Goal: Feedback & Contribution: Contribute content

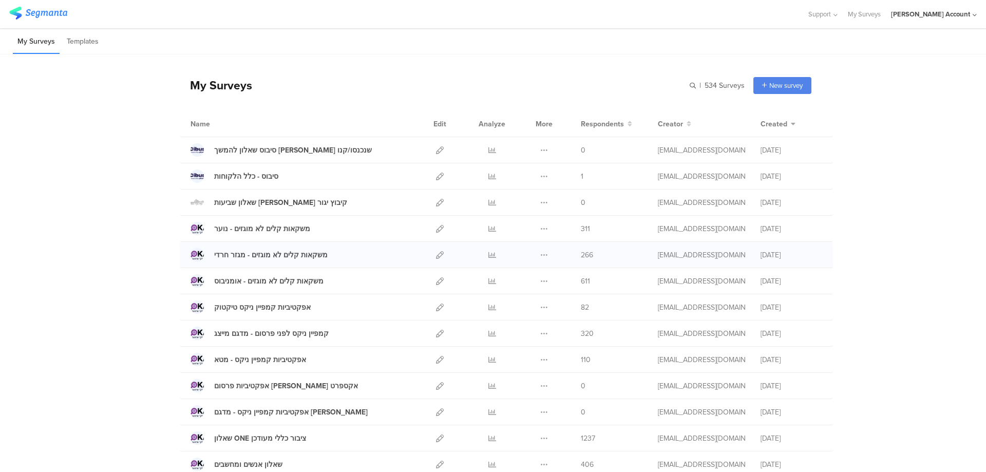
scroll to position [68, 0]
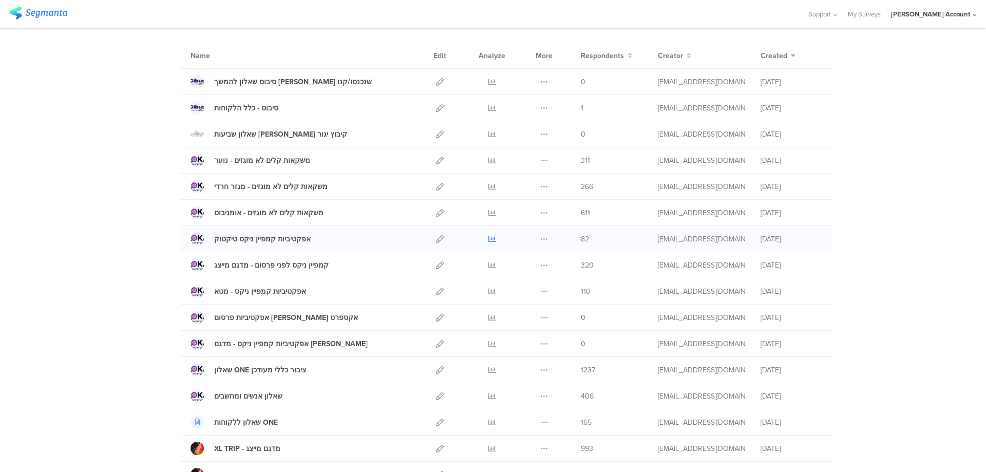
click at [489, 238] on icon at bounding box center [492, 239] width 8 height 8
click at [488, 291] on icon at bounding box center [492, 292] width 8 height 8
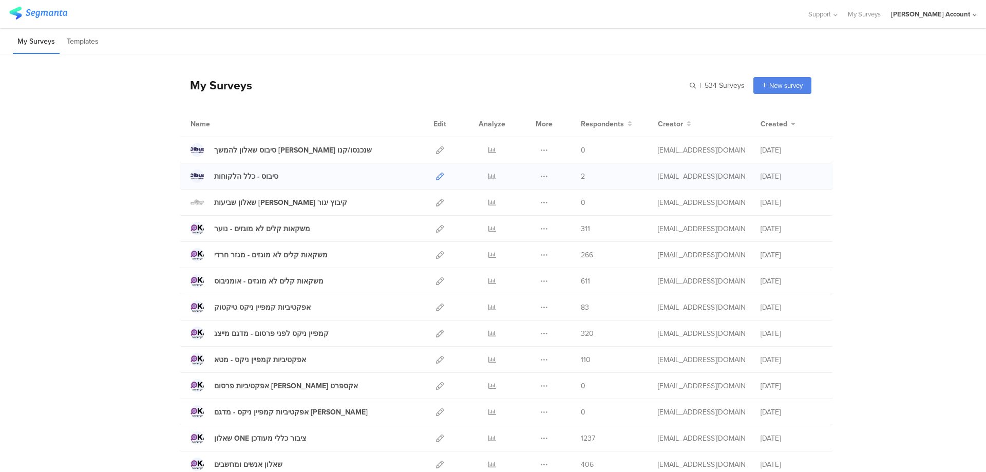
click at [436, 176] on icon at bounding box center [440, 177] width 8 height 8
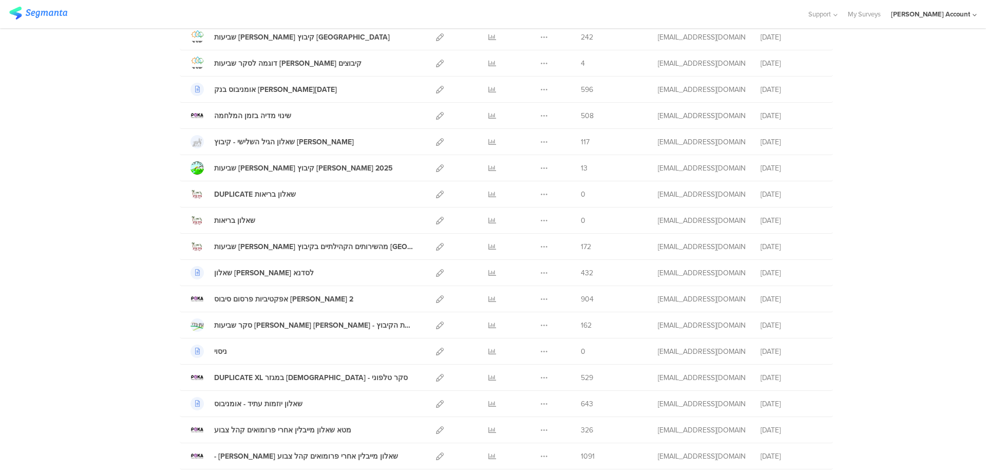
scroll to position [616, 0]
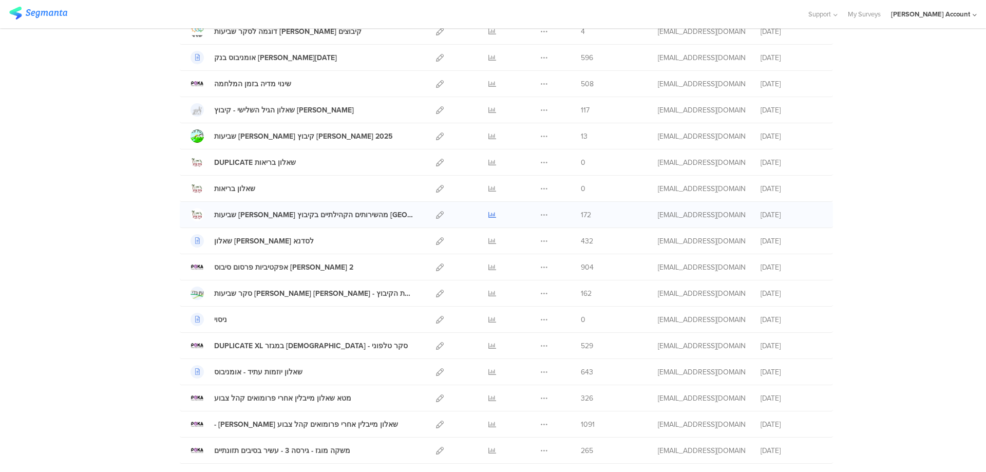
click at [488, 213] on icon at bounding box center [492, 215] width 8 height 8
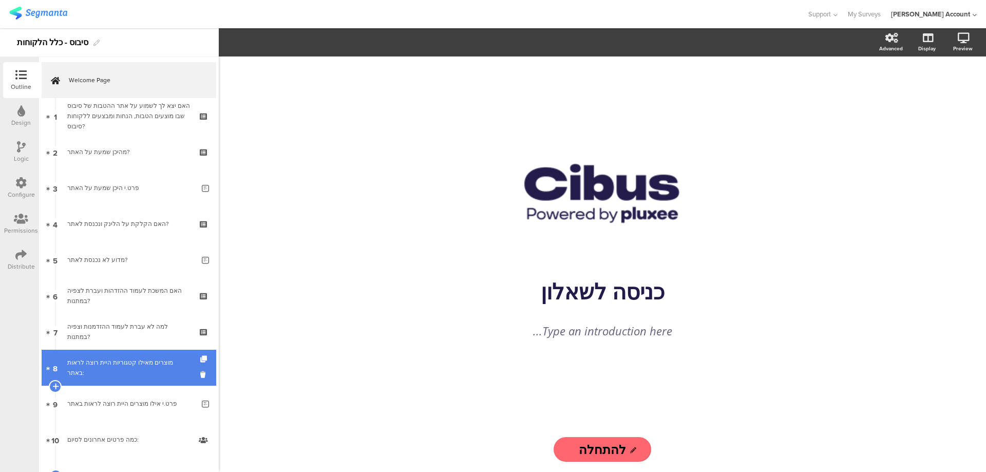
click at [156, 359] on link "8 מוצרים מאילו קטגוריות היית רוצה לראות באתר:" at bounding box center [129, 368] width 175 height 36
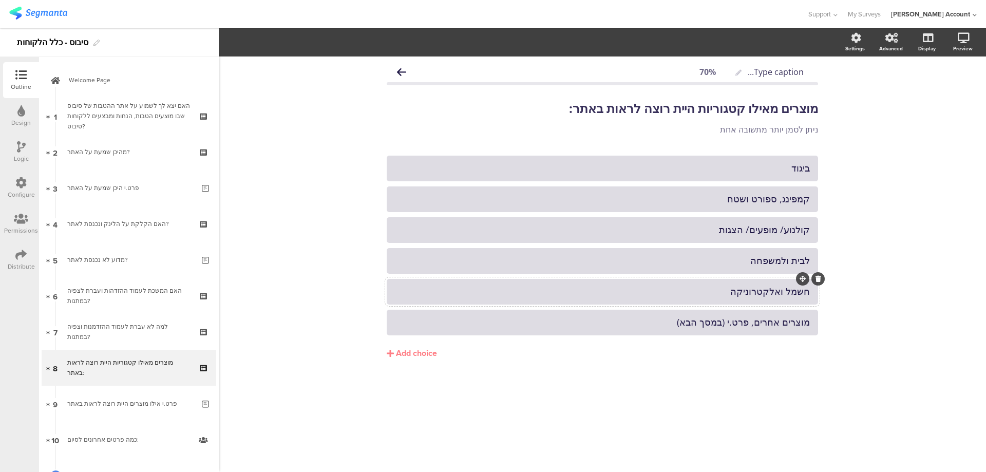
click at [777, 293] on div "⁠חשמל ואלקטרוניקה" at bounding box center [602, 291] width 415 height 12
click at [776, 293] on div "⁠חשמל ואלקטרוניקה" at bounding box center [602, 291] width 415 height 12
click at [776, 294] on div "⁠חשמל ואלקטרוניקה" at bounding box center [602, 291] width 415 height 12
click at [773, 295] on div "⁠חשמל ואלקטרוניקה" at bounding box center [602, 291] width 415 height 12
click at [772, 295] on div "⁠חשמל ואלקטרוניקה" at bounding box center [602, 291] width 415 height 12
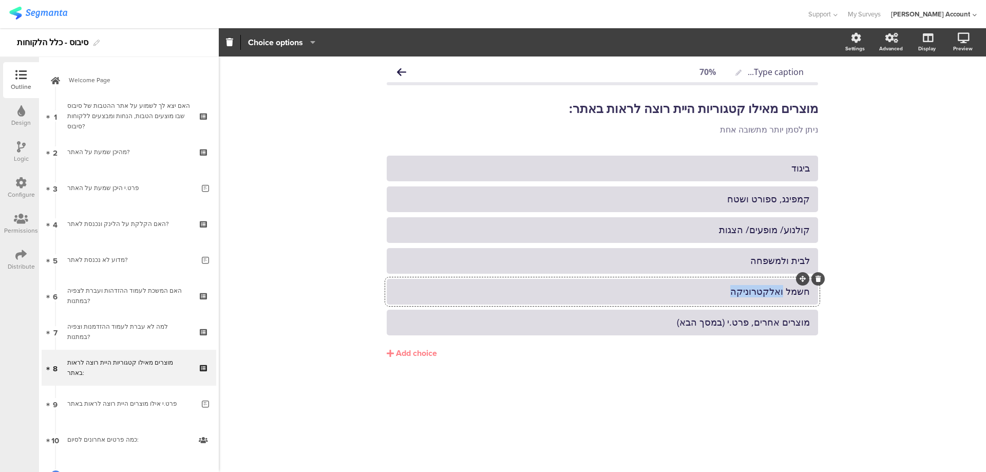
click at [772, 295] on div "⁠חשמל ואלקטרוניקה" at bounding box center [602, 291] width 415 height 12
click at [755, 320] on div "מוצרים אחרים, פרט.י (במסך הבא)" at bounding box center [602, 322] width 415 height 12
copy div "מוצרים אחרים, פרט.י (במסך הבא)"
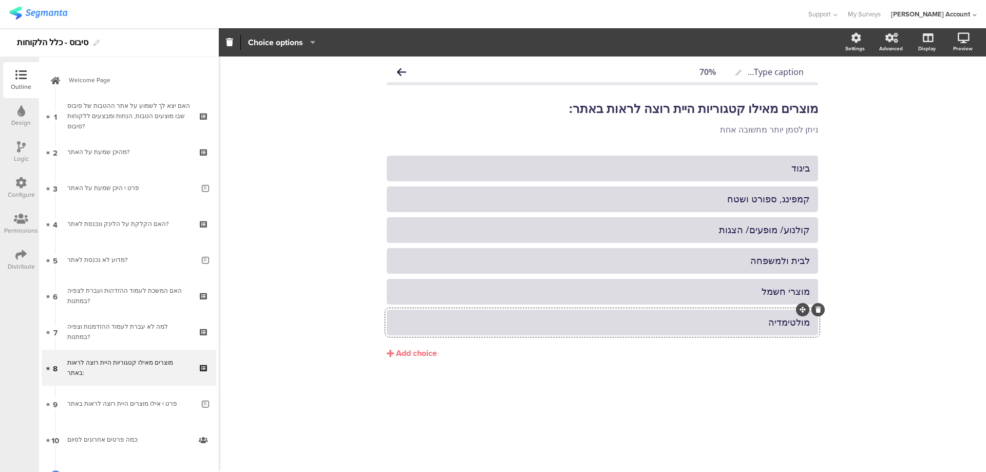
click at [408, 356] on div "Add choice" at bounding box center [416, 353] width 41 height 11
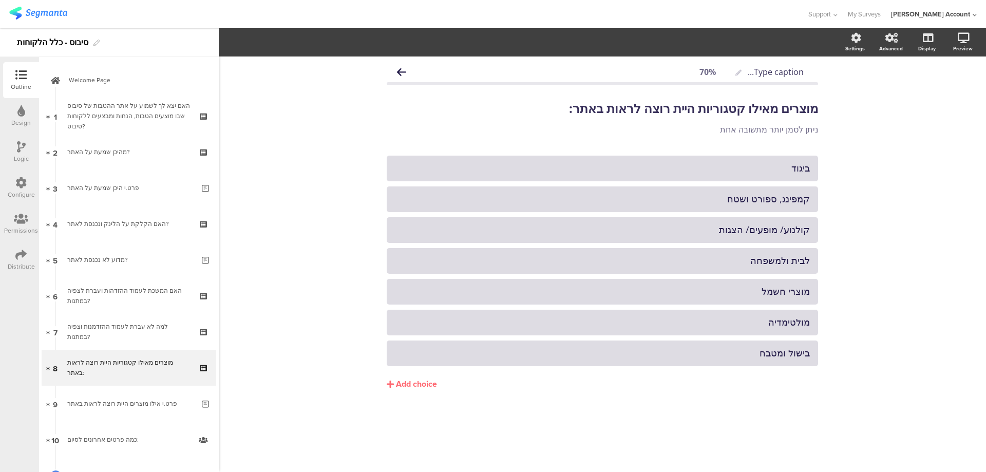
click at [424, 381] on div "Add choice" at bounding box center [416, 384] width 41 height 11
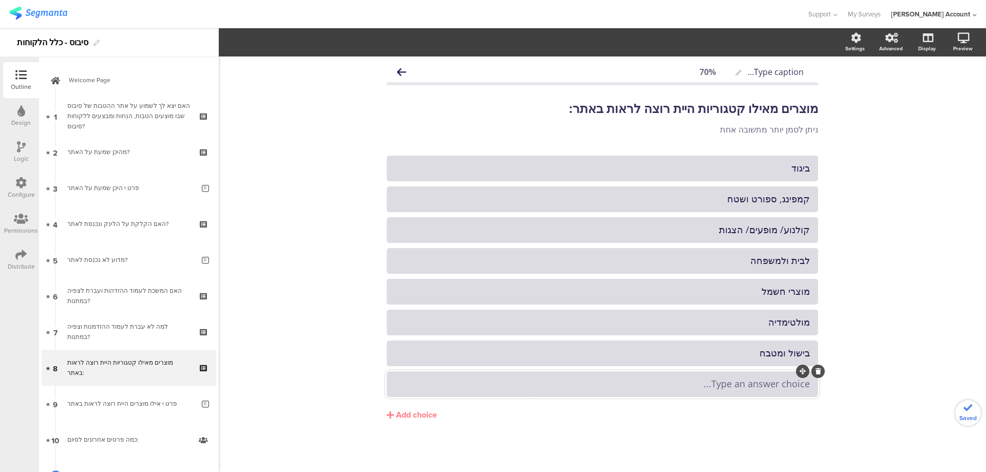
click at [686, 382] on div "Type an answer choice..." at bounding box center [602, 384] width 415 height 12
click at [553, 384] on div "מוצרים אחרים, פרט.י (במסך הבא)" at bounding box center [602, 384] width 415 height 12
click at [295, 43] on span "Choice options" at bounding box center [275, 42] width 55 height 12
click at [344, 67] on span at bounding box center [337, 69] width 15 height 8
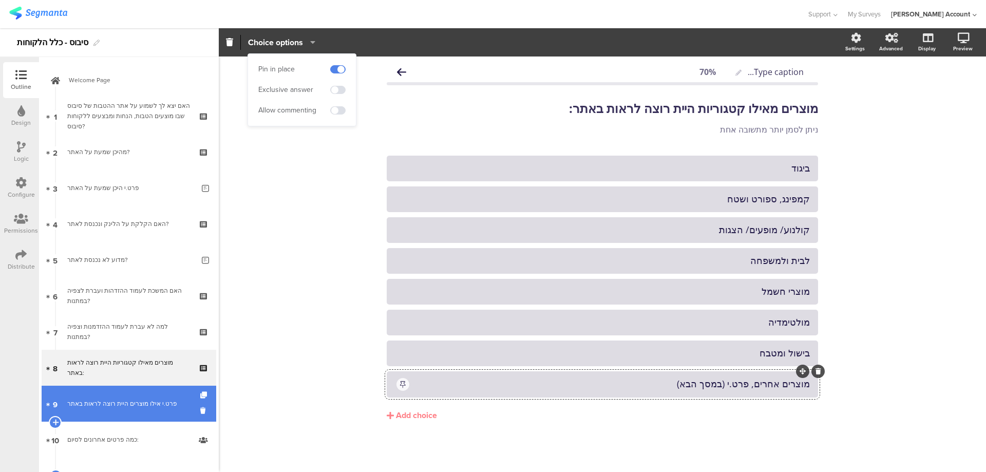
click at [132, 406] on div "פרט.י אילו מוצרים היית רוצה לראות באתר" at bounding box center [130, 403] width 127 height 10
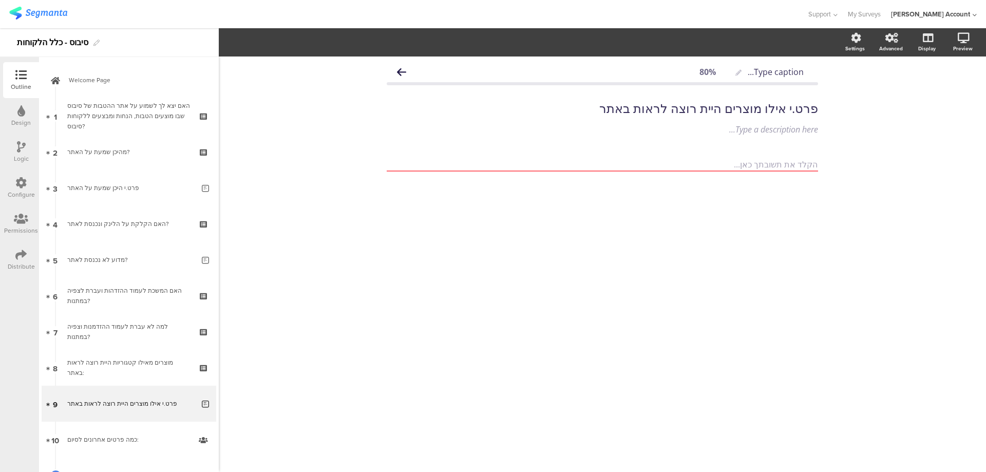
click at [19, 147] on icon at bounding box center [21, 146] width 9 height 11
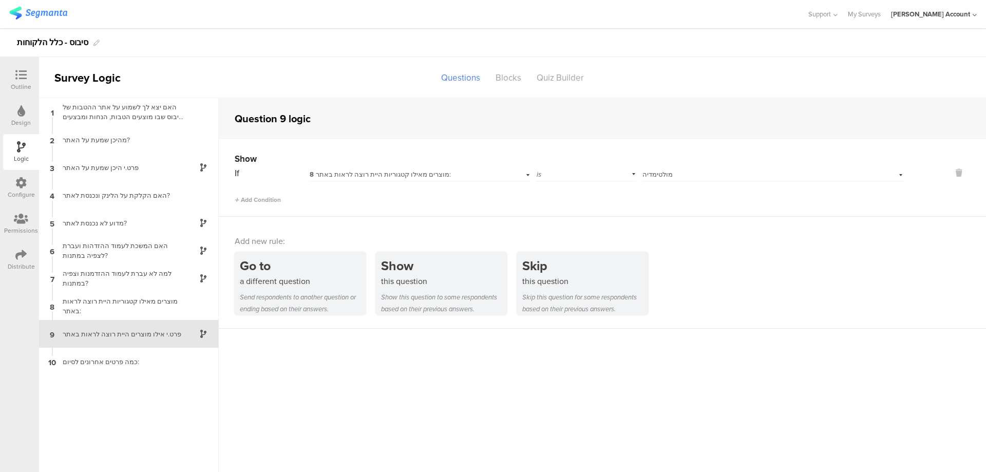
click at [639, 173] on div "If 8 מוצרים מאילו קטגוריות היית רוצה לראות באתר: is Select answer... מולטימדיה" at bounding box center [570, 173] width 670 height 16
click at [667, 174] on span "מולטימדיה" at bounding box center [657, 174] width 30 height 10
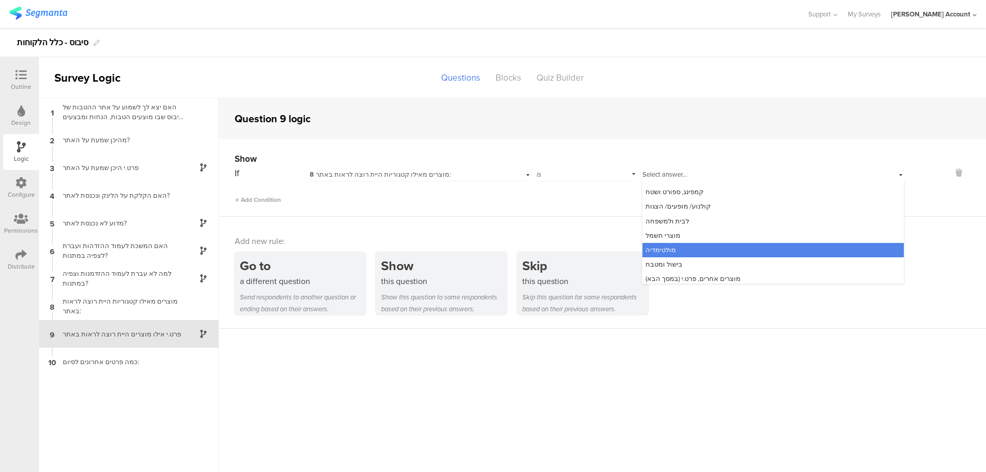
scroll to position [13, 0]
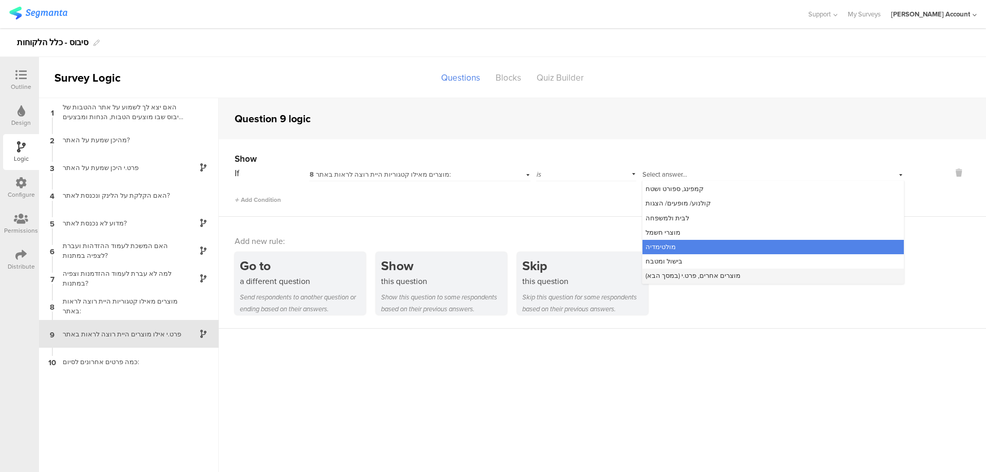
click at [709, 275] on span "מוצרים אחרים, פרט.י (במסך הבא)" at bounding box center [692, 276] width 95 height 10
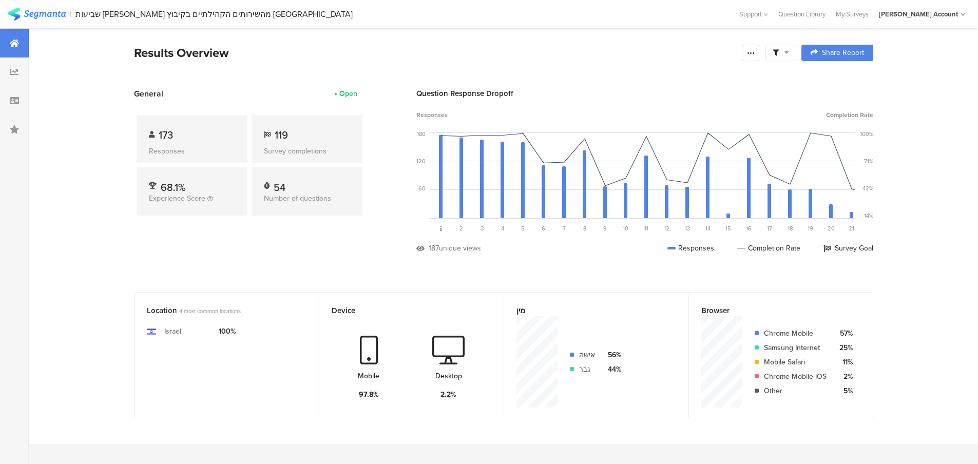
click at [789, 53] on icon at bounding box center [787, 52] width 5 height 7
click at [838, 80] on span at bounding box center [832, 82] width 15 height 8
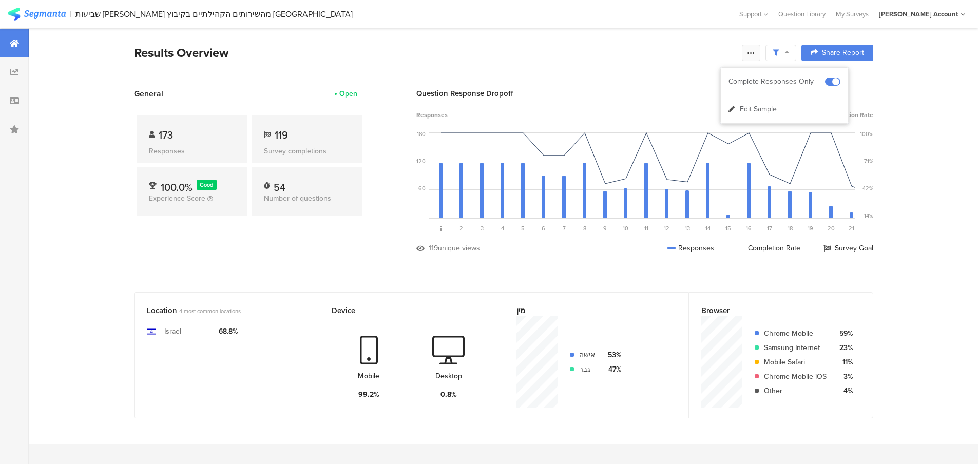
click at [755, 53] on icon at bounding box center [751, 53] width 8 height 8
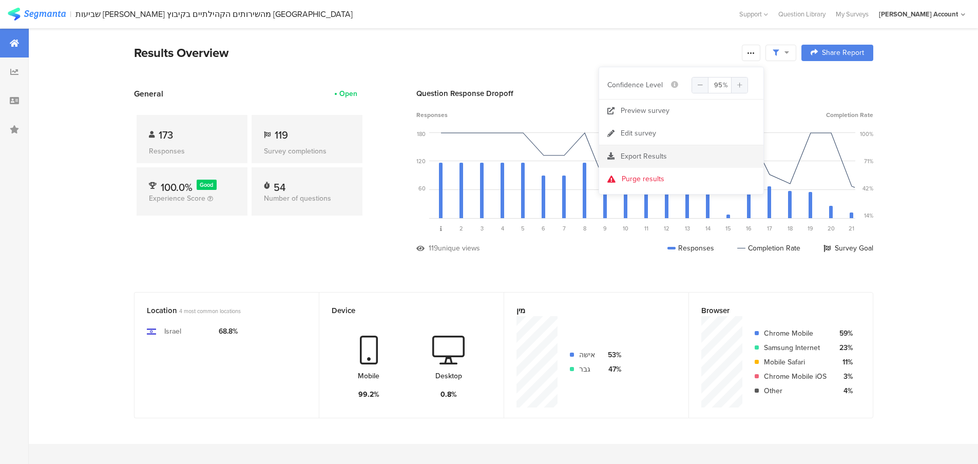
click at [662, 157] on span "Export Results" at bounding box center [644, 156] width 46 height 11
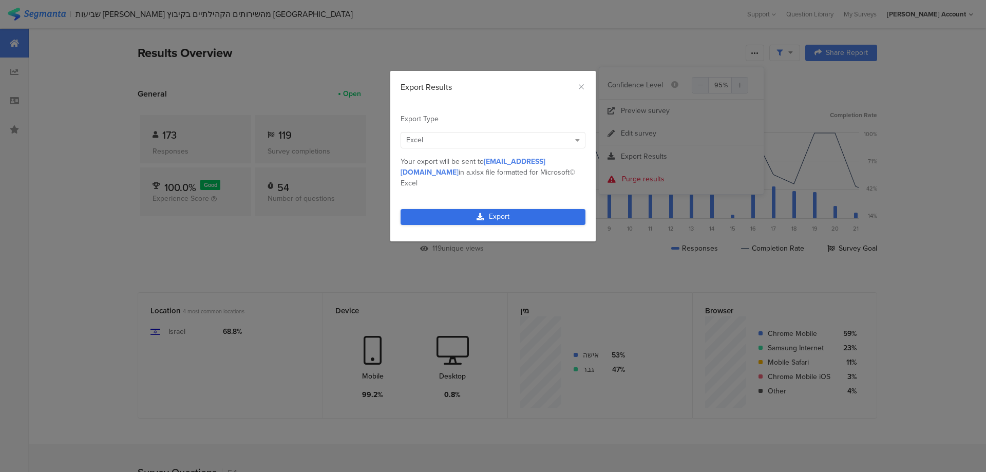
click at [549, 209] on link "Export" at bounding box center [492, 217] width 185 height 16
